Goal: Communication & Community: Participate in discussion

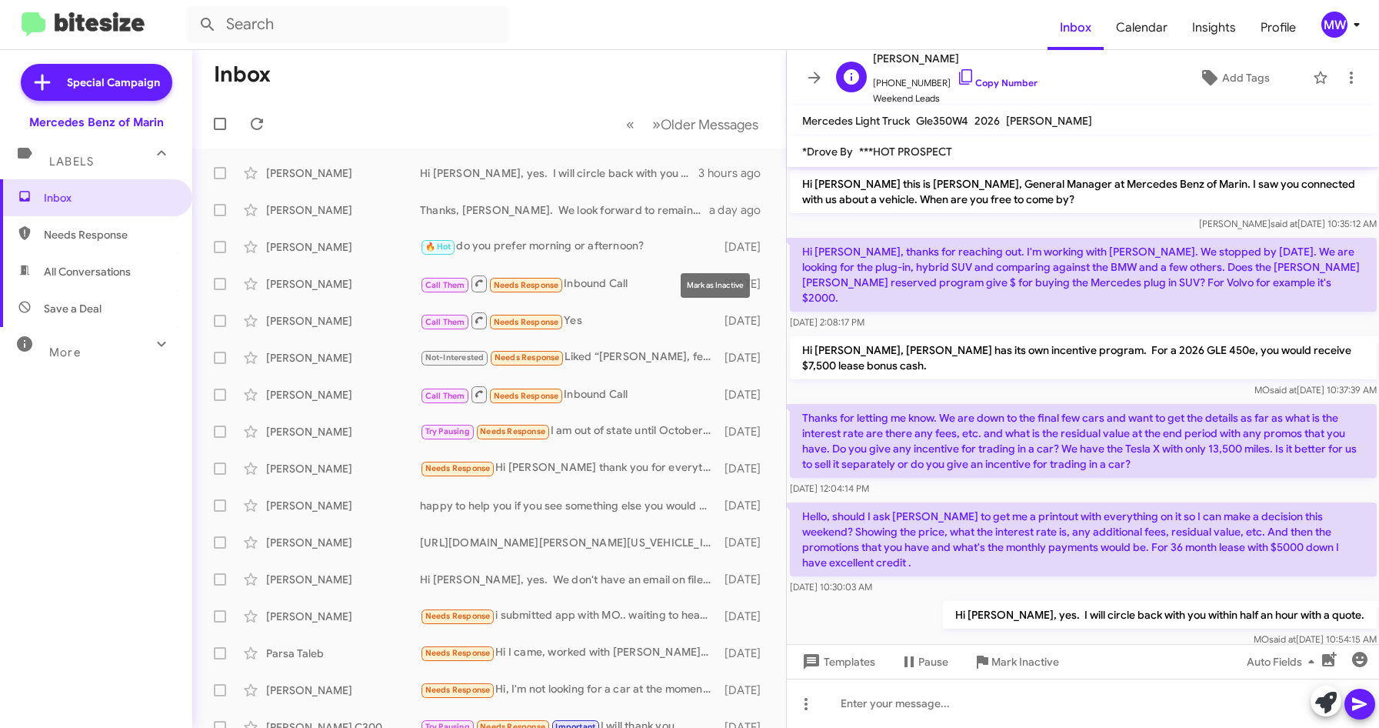
scroll to position [70, 0]
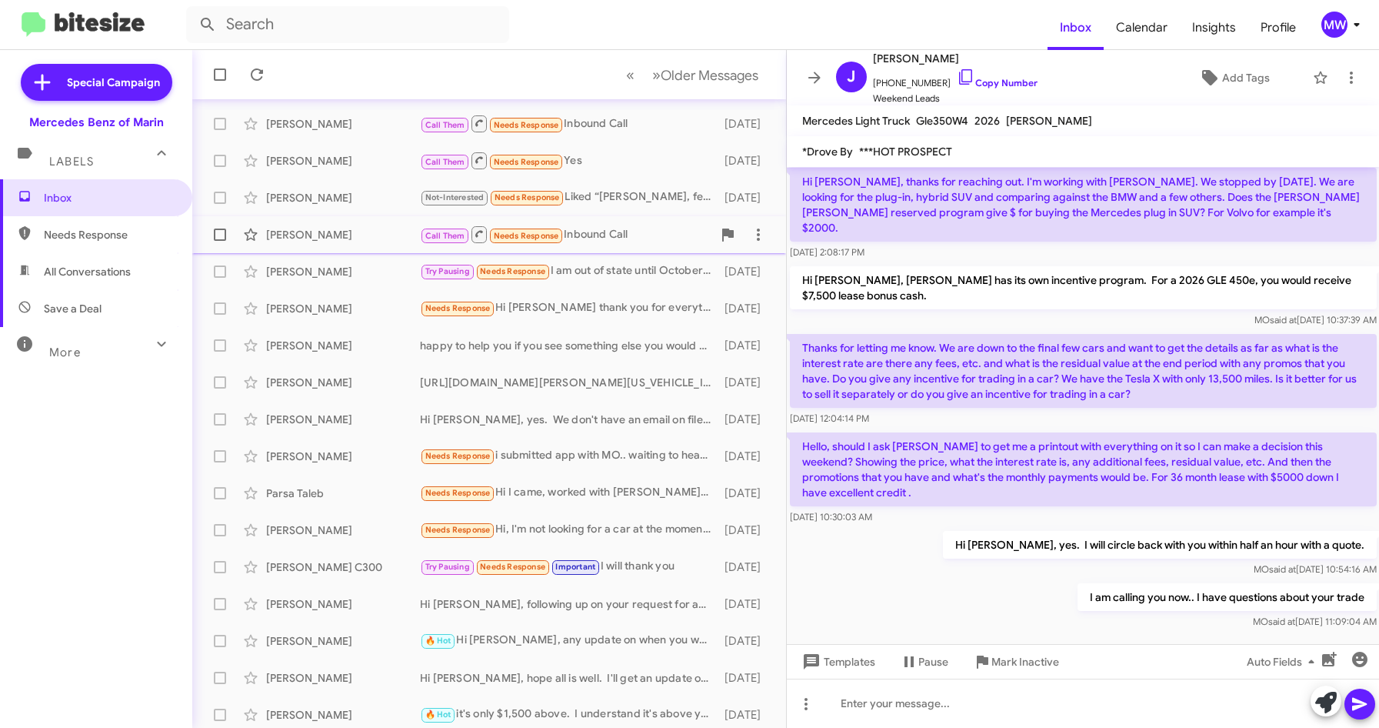
scroll to position [165, 0]
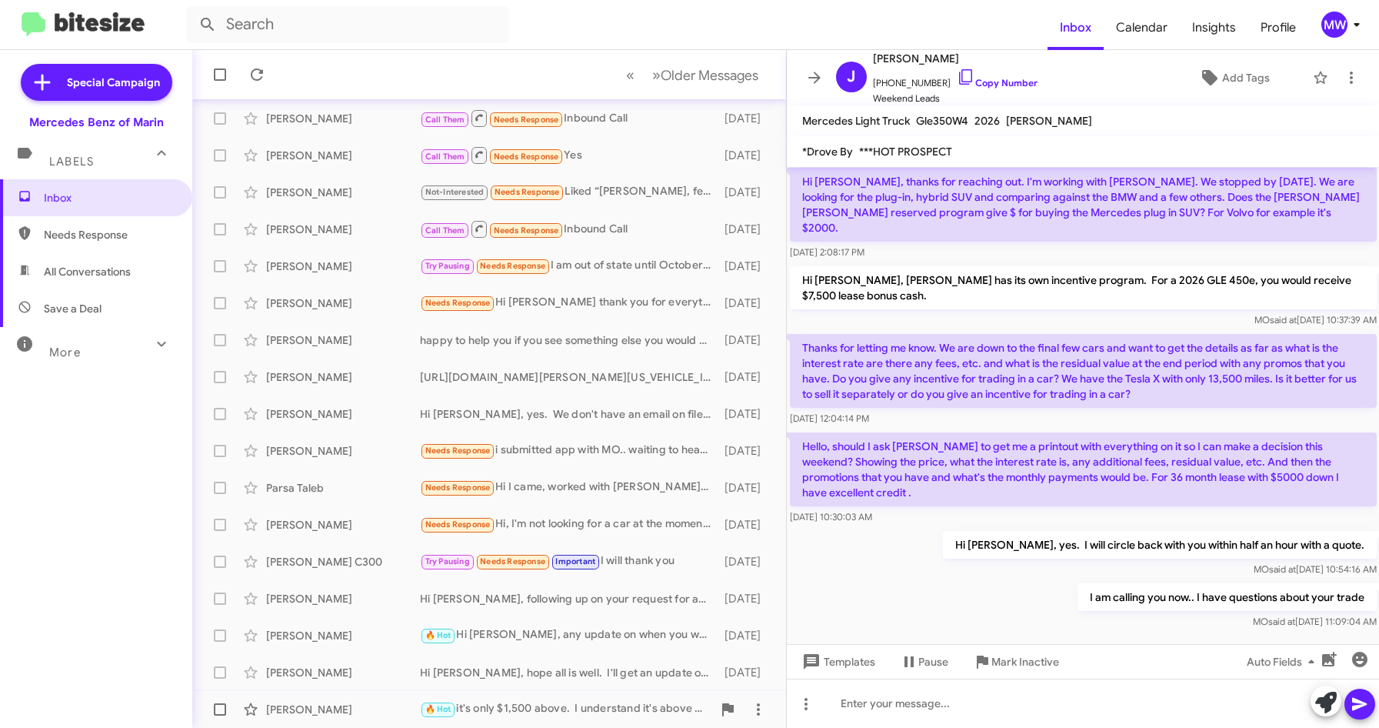
click at [568, 716] on div "🔥 Hot it's only $1,500 above. I understand it's above your allotted budget, but…" at bounding box center [566, 709] width 292 height 18
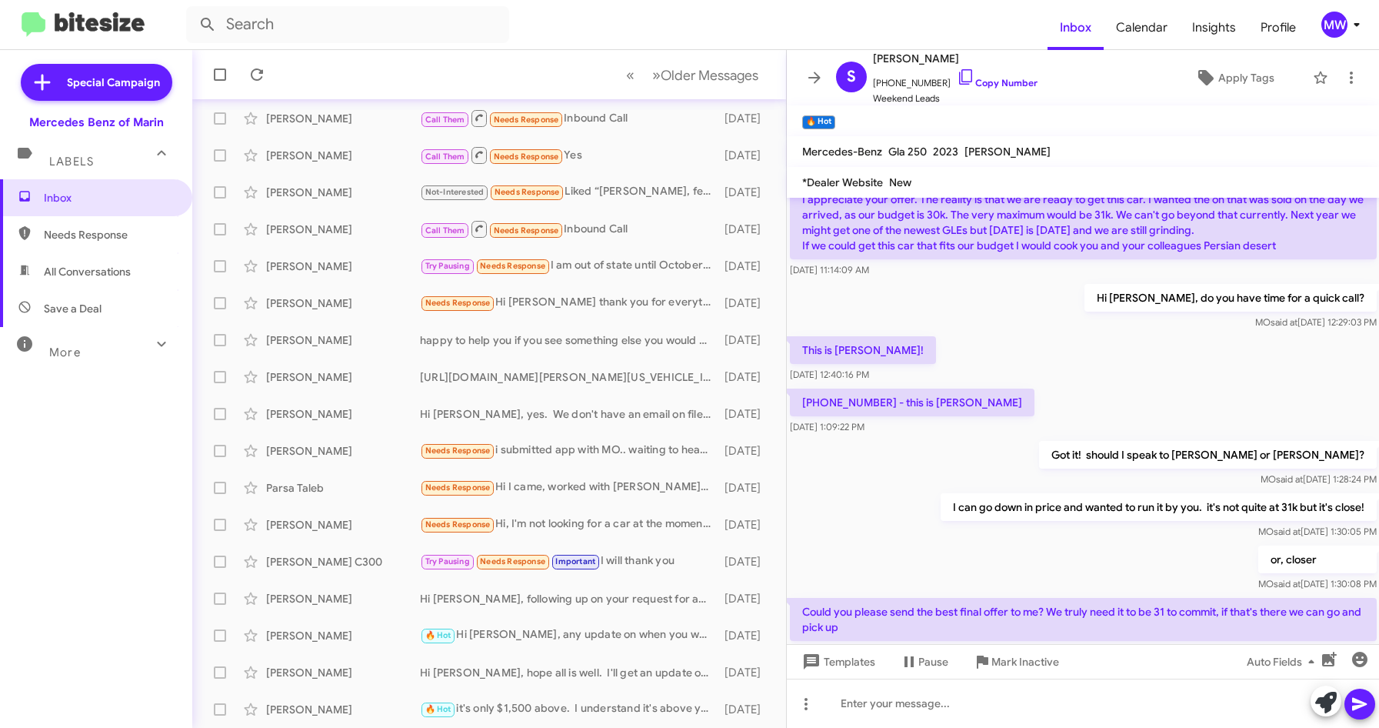
scroll to position [538, 0]
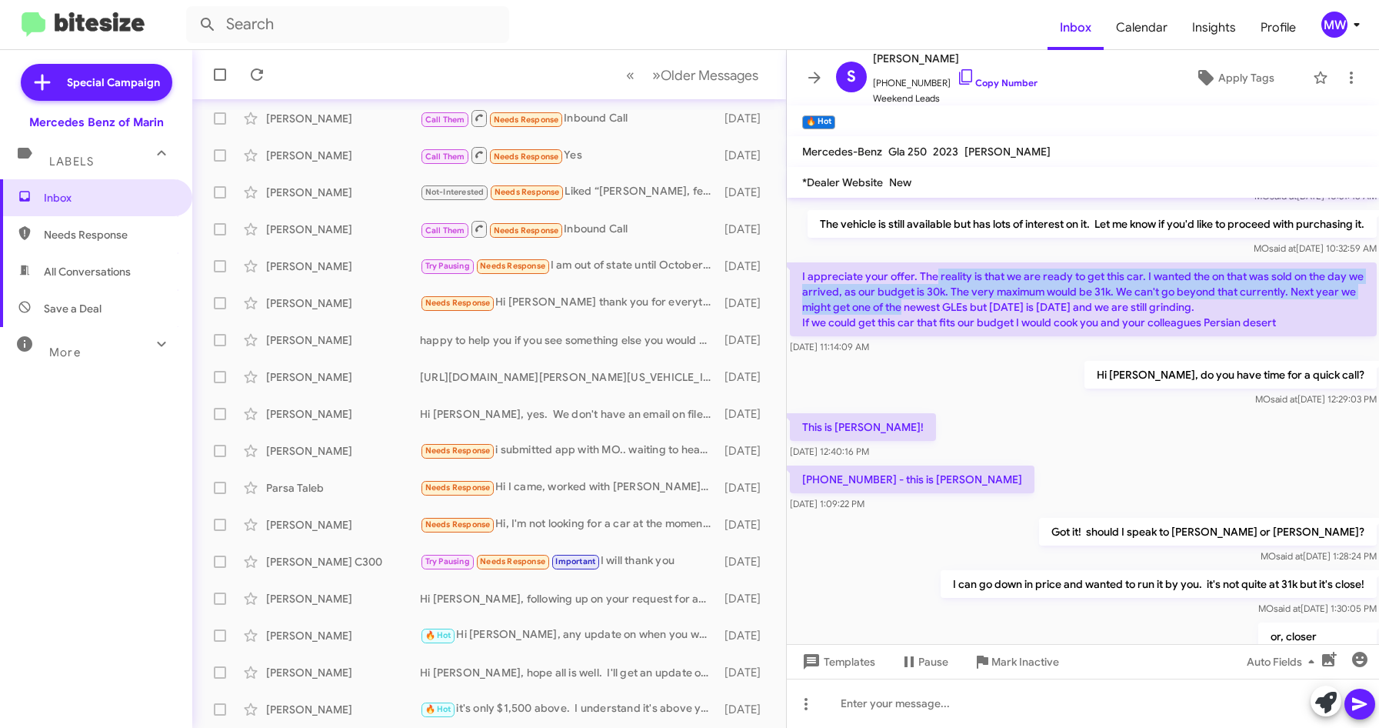
drag, startPoint x: 935, startPoint y: 282, endPoint x: 945, endPoint y: 307, distance: 26.6
click at [945, 307] on p "I appreciate your offer. The reality is that we are ready to get this car. I wa…" at bounding box center [1083, 299] width 587 height 74
